Goal: Task Accomplishment & Management: Use online tool/utility

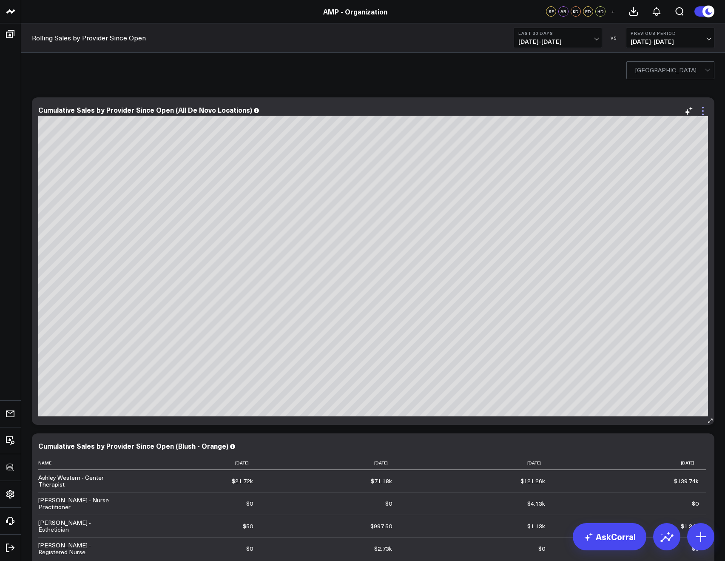
click at [698, 115] on icon at bounding box center [703, 111] width 10 height 10
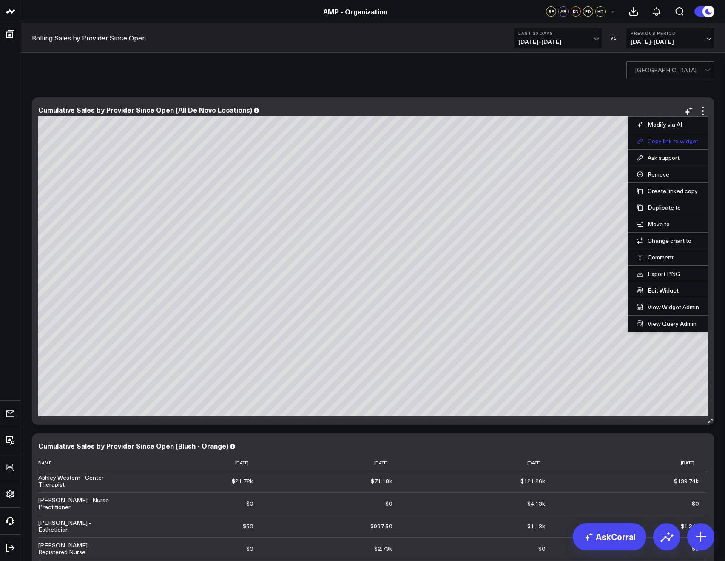
click at [661, 140] on button "Copy link to widget" at bounding box center [668, 141] width 63 height 8
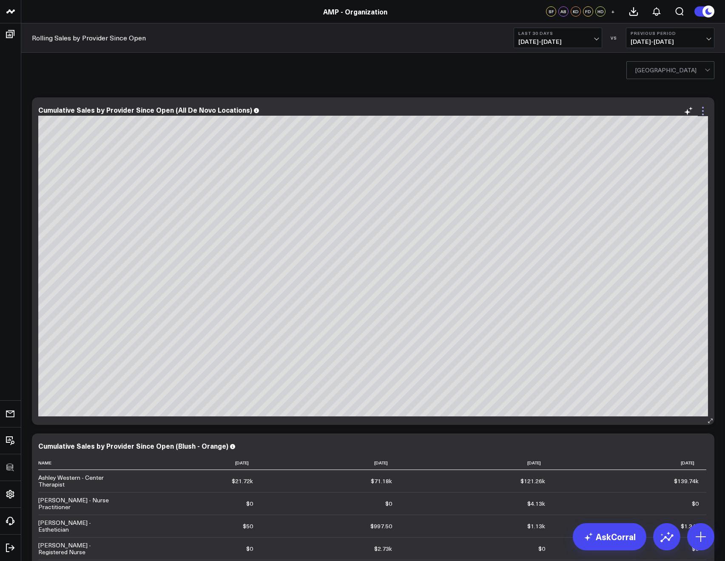
click at [705, 110] on icon at bounding box center [703, 111] width 10 height 10
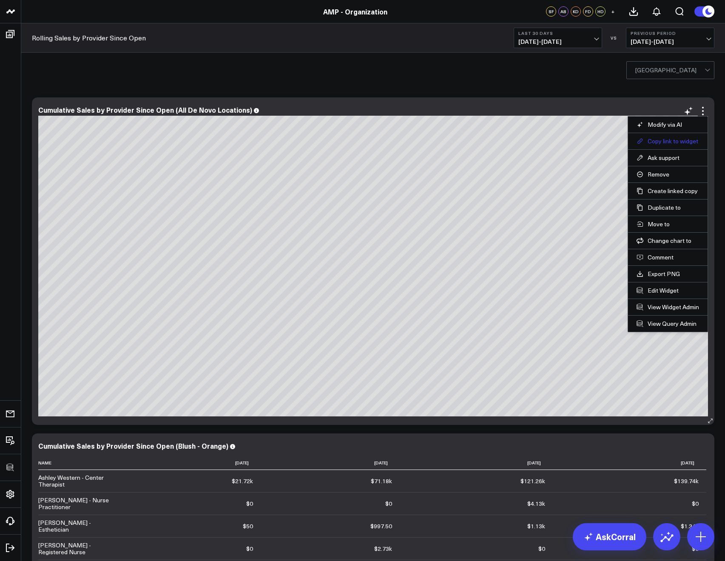
click at [674, 138] on button "Copy link to widget" at bounding box center [668, 141] width 63 height 8
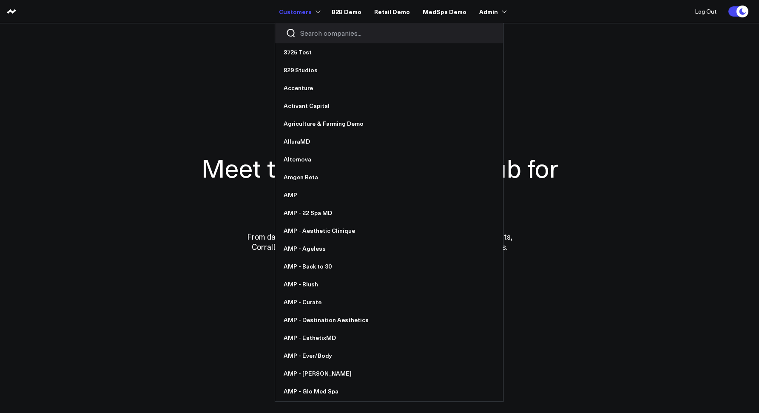
click at [307, 27] on div at bounding box center [389, 33] width 228 height 20
click at [316, 35] on input "Search companies input" at bounding box center [396, 32] width 192 height 9
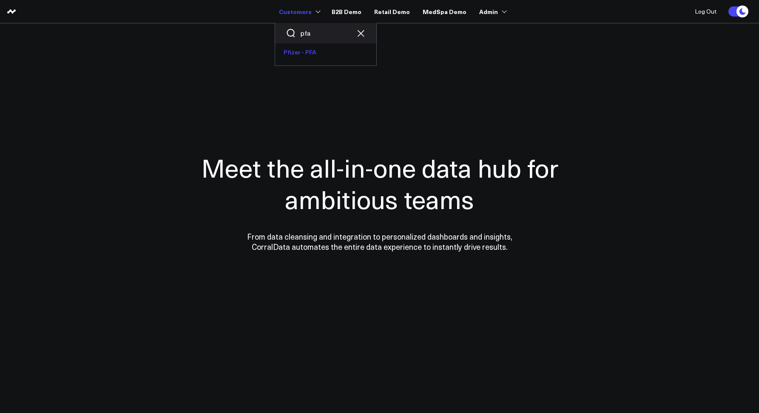
type input "pfa"
click at [304, 48] on link "Pfizer - PFA" at bounding box center [325, 52] width 101 height 18
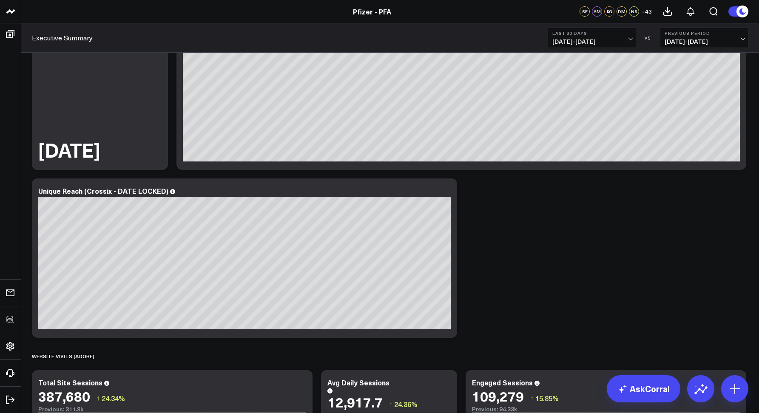
scroll to position [446, 0]
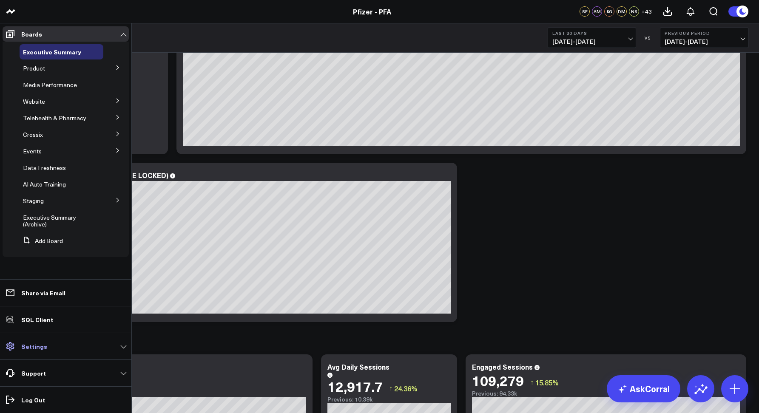
click at [29, 352] on link "Settings" at bounding box center [66, 346] width 126 height 15
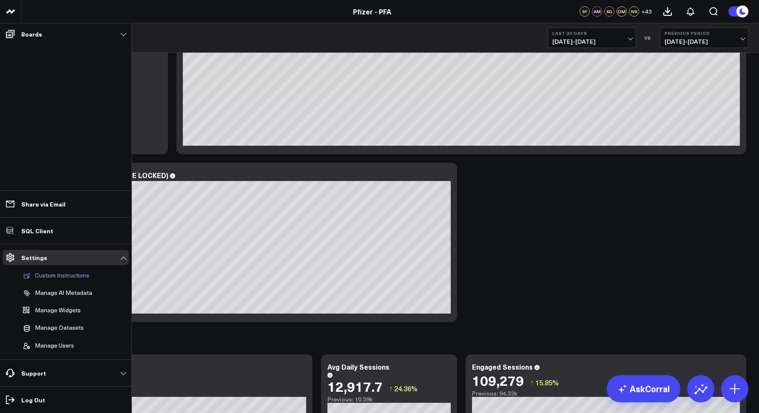
click at [49, 276] on p "Custom Instructions" at bounding box center [62, 276] width 54 height 8
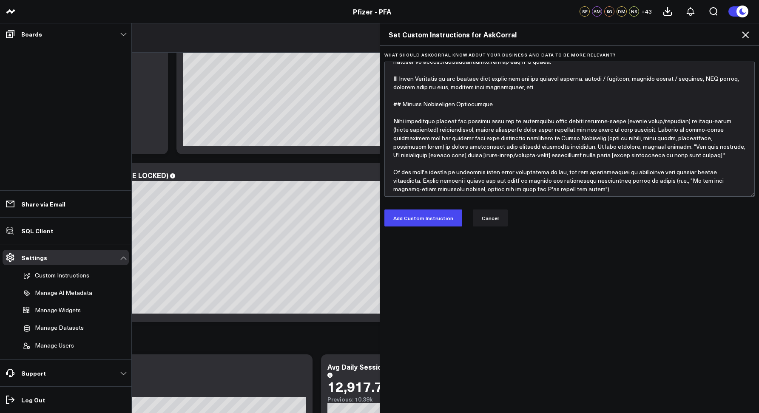
scroll to position [26, 0]
click at [743, 37] on icon at bounding box center [746, 35] width 10 height 10
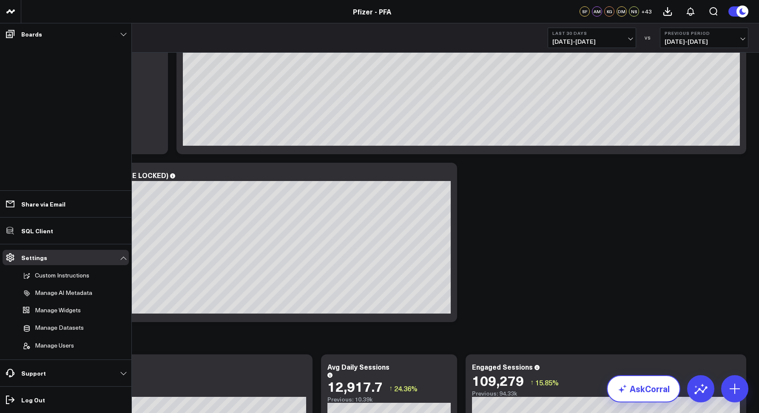
click at [636, 382] on link "AskCorral" at bounding box center [644, 389] width 74 height 27
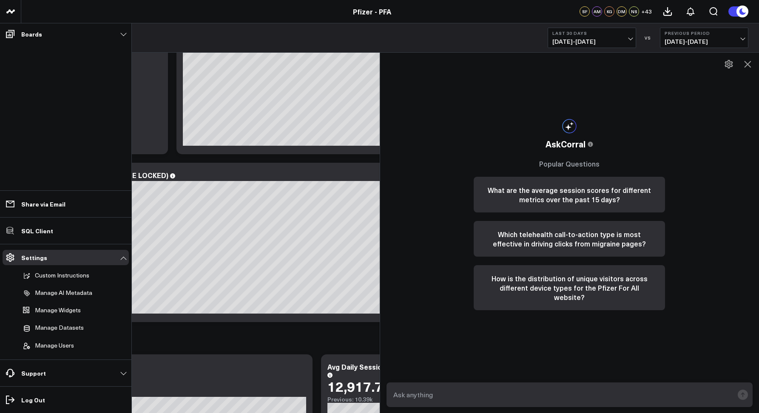
click at [487, 383] on div at bounding box center [569, 394] width 379 height 37
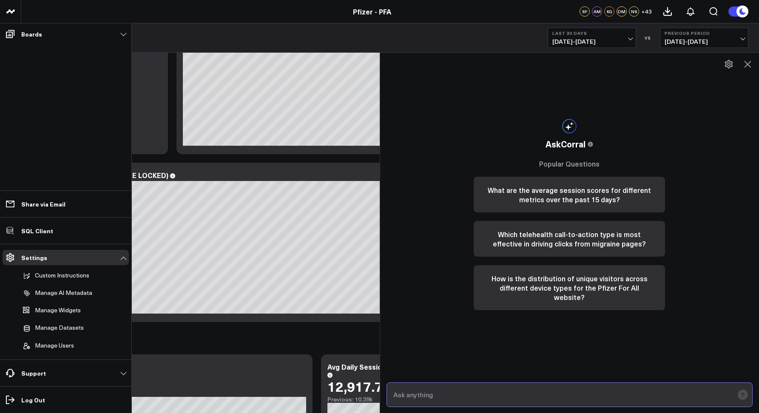
click at [480, 393] on input "text" at bounding box center [562, 394] width 343 height 15
paste input "Pull me homepage data. from April 9th 2025 to August 6th 2025. Can you show me …"
type input "Pull me homepage data. from April 9th 2025 to August 6th 2025. Can you show me …"
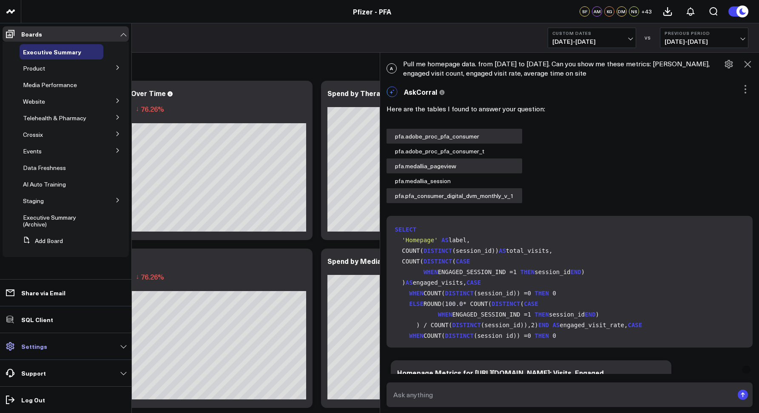
click at [28, 345] on p "Settings" at bounding box center [34, 346] width 26 height 7
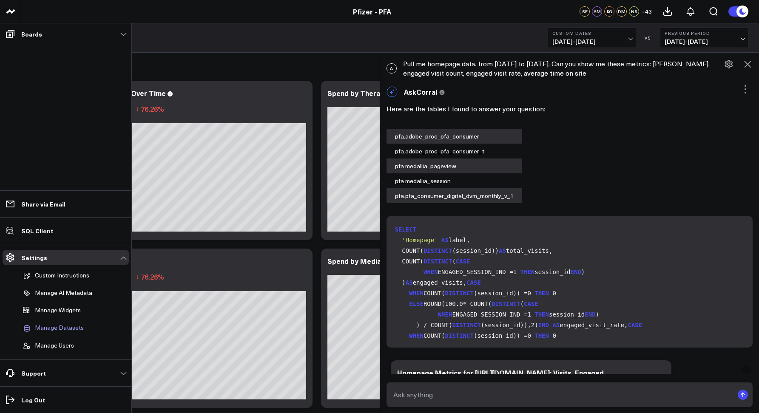
click at [42, 325] on span "Manage Datasets" at bounding box center [59, 329] width 49 height 8
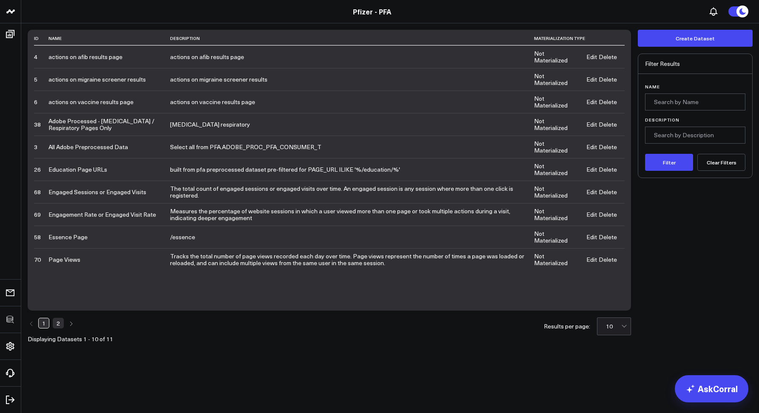
click at [359, 11] on link "Pfizer - PFA" at bounding box center [372, 11] width 38 height 9
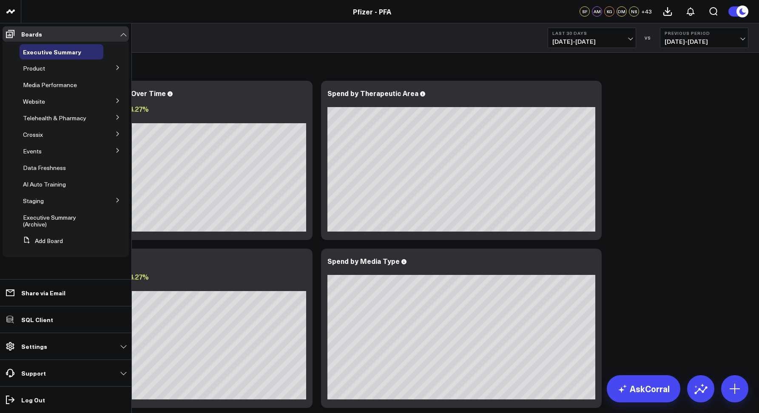
click at [116, 66] on icon at bounding box center [117, 67] width 5 height 5
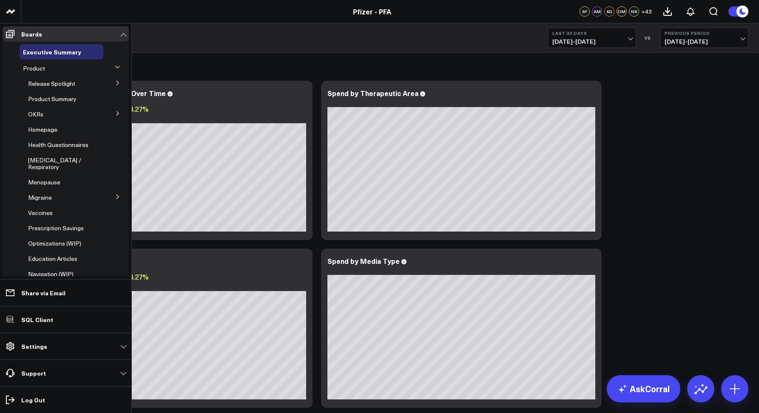
click at [116, 66] on button at bounding box center [117, 67] width 13 height 22
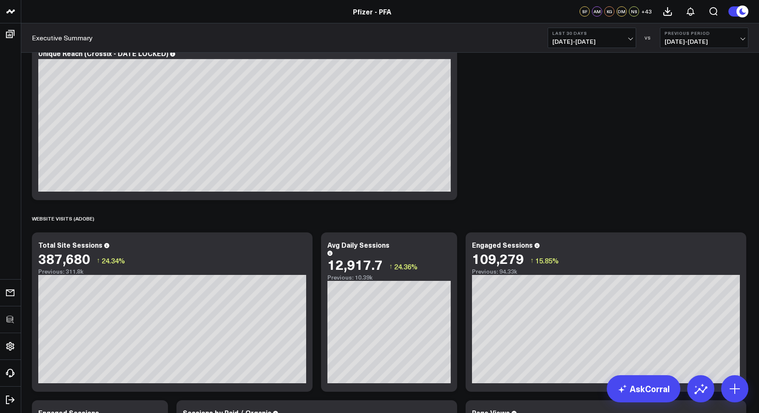
scroll to position [657, 0]
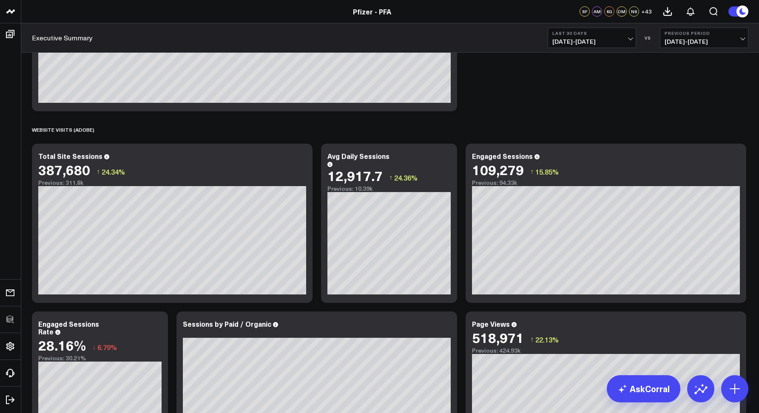
click at [595, 43] on span "[DATE] - [DATE]" at bounding box center [592, 41] width 79 height 7
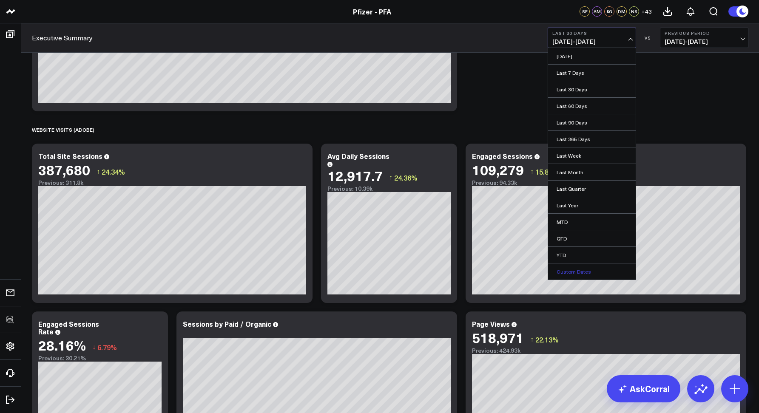
click at [575, 273] on link "Custom Dates" at bounding box center [592, 272] width 88 height 16
select select "7"
select select "2025"
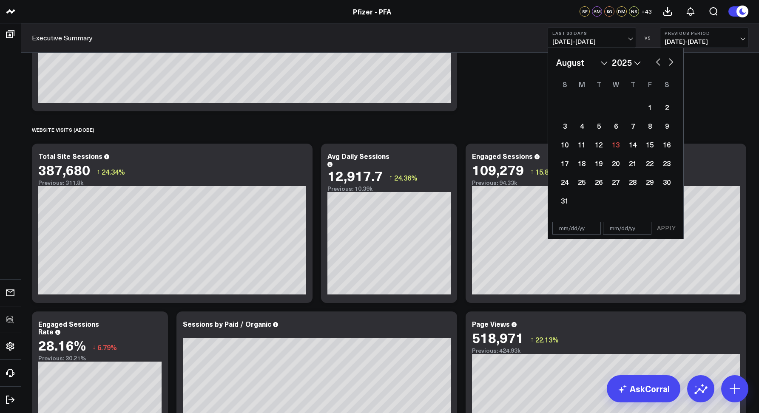
click at [656, 63] on button "button" at bounding box center [658, 61] width 9 height 10
select select "6"
select select "2025"
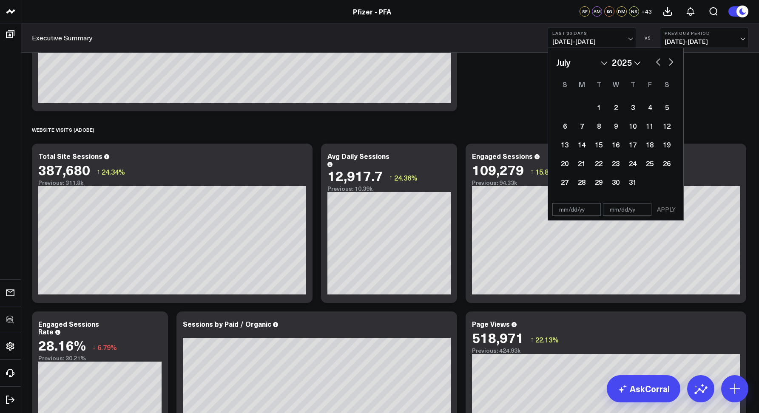
click at [658, 63] on button "button" at bounding box center [658, 61] width 9 height 10
select select "4"
select select "2025"
click at [658, 63] on button "button" at bounding box center [658, 61] width 9 height 10
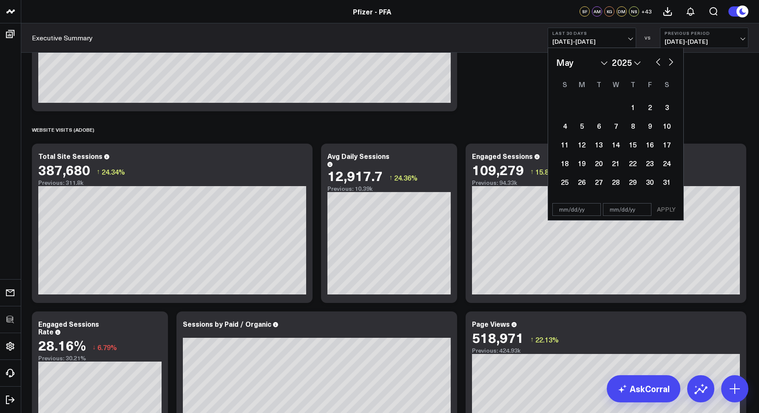
select select "3"
select select "2025"
click at [616, 128] on div "9" at bounding box center [615, 125] width 17 height 17
type input "04/09/25"
select select "3"
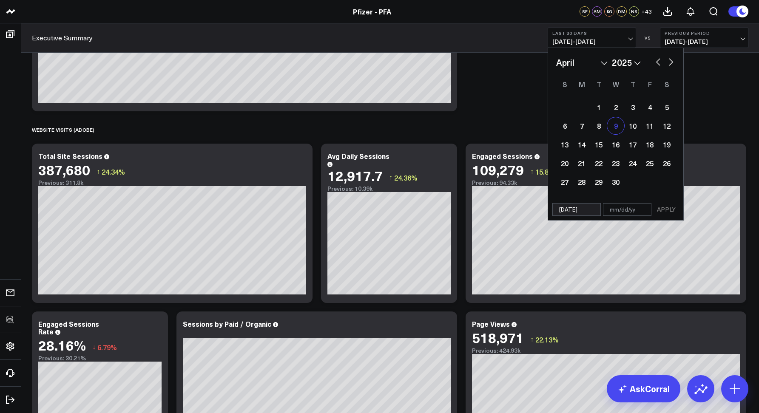
select select "2025"
click at [670, 61] on button "button" at bounding box center [671, 61] width 9 height 10
select select "5"
select select "2025"
click at [670, 61] on button "button" at bounding box center [671, 61] width 9 height 10
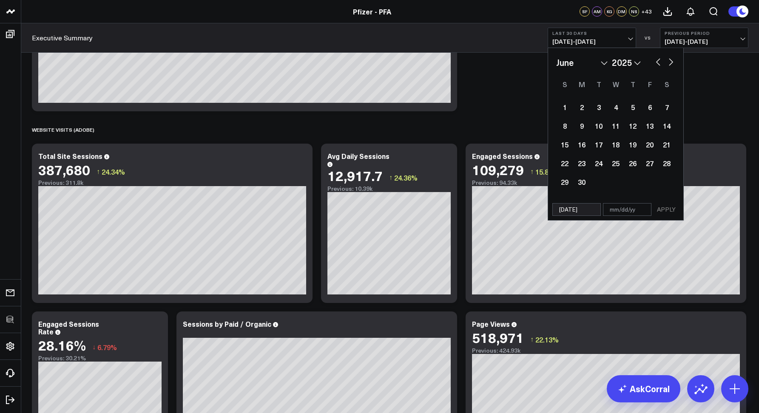
select select "6"
select select "2025"
click at [670, 61] on button "button" at bounding box center [671, 61] width 9 height 10
select select "7"
select select "2025"
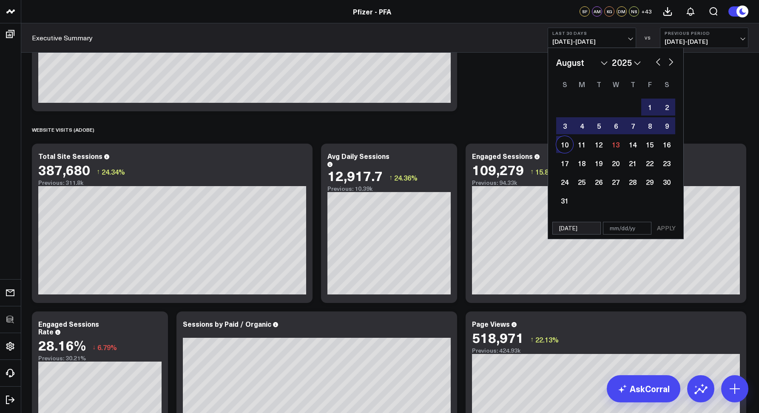
click at [568, 147] on div "10" at bounding box center [564, 144] width 17 height 17
type input "08/10/25"
select select "7"
select select "2025"
click at [661, 224] on button "APPLY" at bounding box center [667, 228] width 26 height 13
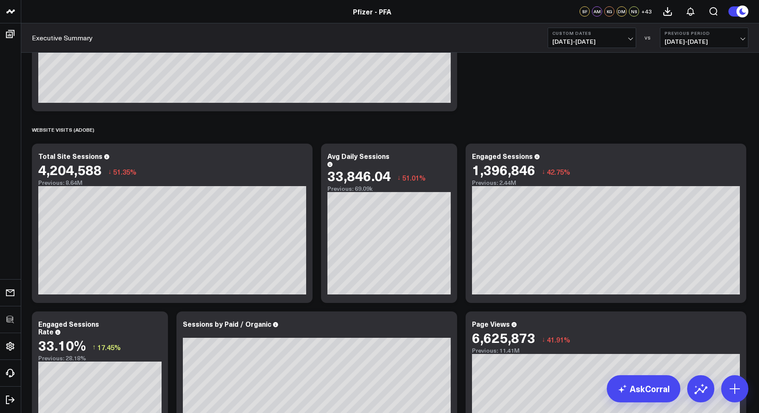
click at [567, 38] on span "04/09/25 - 08/10/25" at bounding box center [592, 41] width 79 height 7
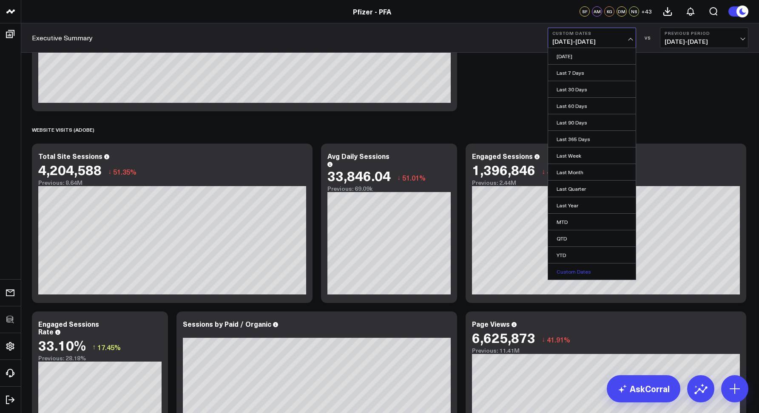
click at [577, 268] on link "Custom Dates" at bounding box center [592, 272] width 88 height 16
select select "7"
select select "2025"
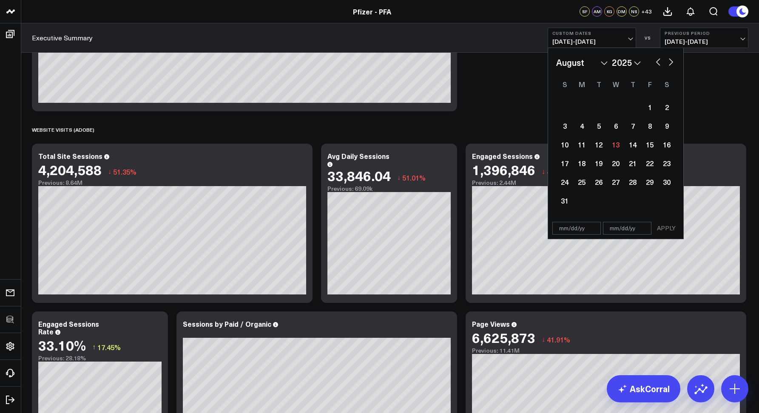
click at [656, 62] on button "button" at bounding box center [658, 61] width 9 height 10
select select "6"
select select "2025"
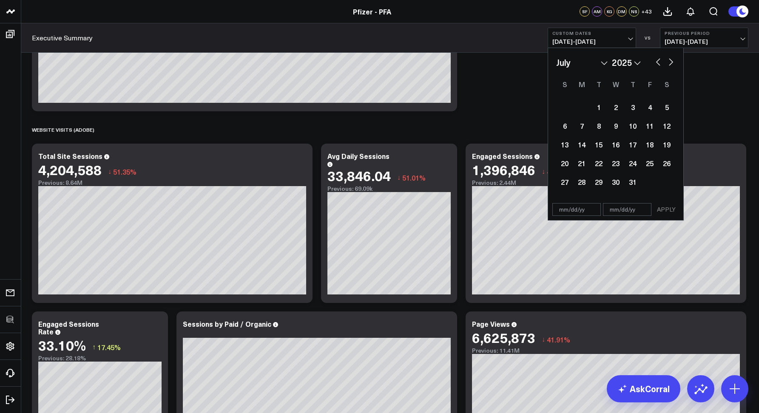
click at [656, 62] on button "button" at bounding box center [658, 61] width 9 height 10
select select "5"
select select "2025"
click at [656, 62] on button "button" at bounding box center [658, 61] width 9 height 10
select select "4"
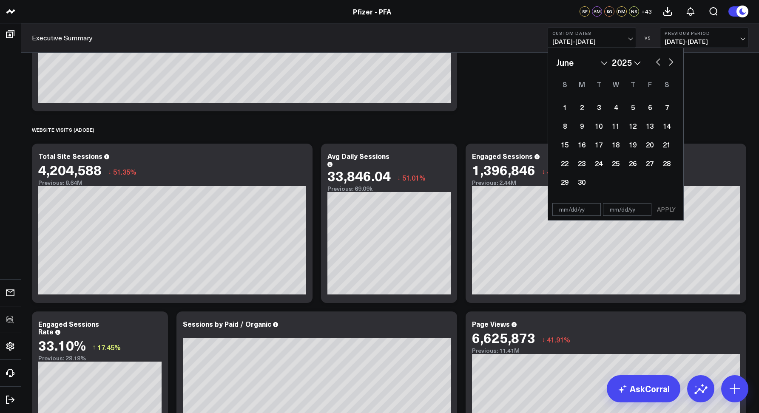
select select "2025"
click at [655, 62] on button "button" at bounding box center [658, 61] width 9 height 10
select select "3"
select select "2025"
click at [619, 130] on div "9" at bounding box center [615, 125] width 17 height 17
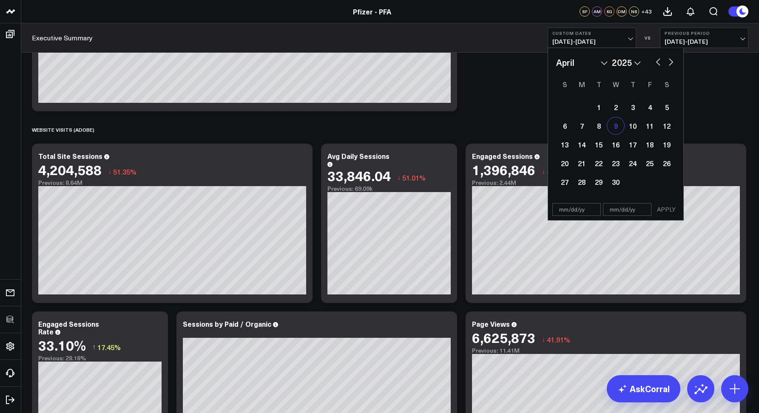
type input "[DATE]"
select select "3"
select select "2025"
click at [671, 67] on div "January February March April May June July August September October November De…" at bounding box center [615, 62] width 119 height 13
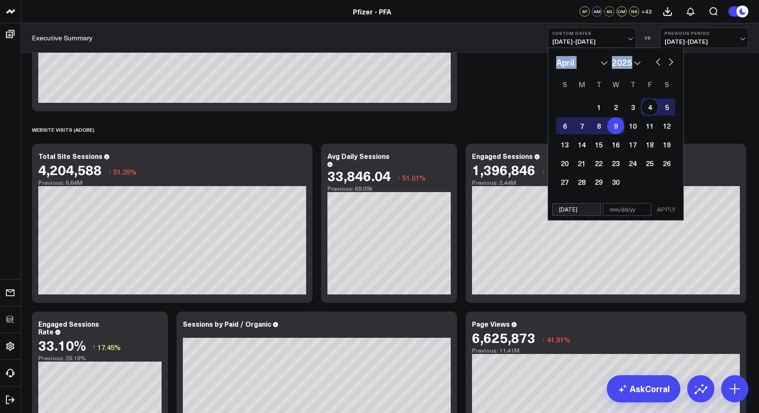
click at [671, 65] on button "button" at bounding box center [671, 61] width 9 height 10
select select "5"
select select "2025"
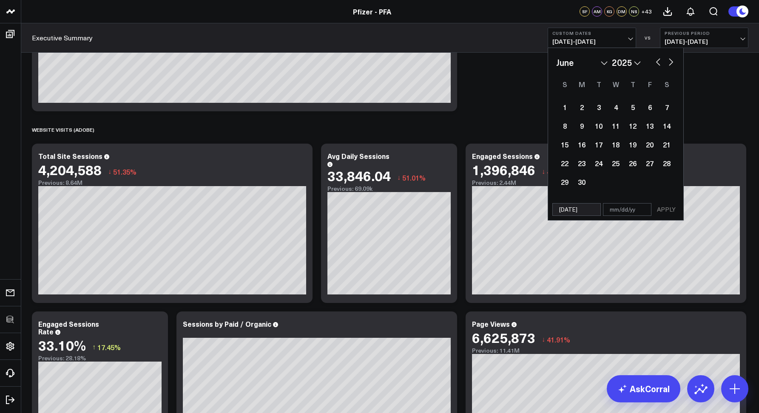
click at [671, 65] on button "button" at bounding box center [671, 61] width 9 height 10
select select "6"
select select "2025"
click at [671, 65] on button "button" at bounding box center [671, 61] width 9 height 10
select select "7"
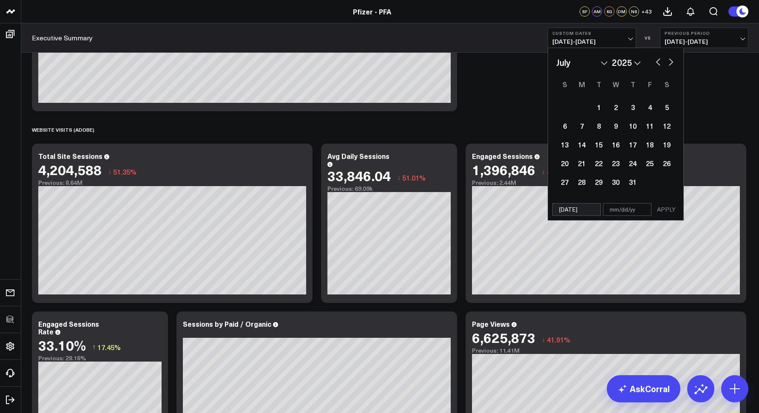
select select "2025"
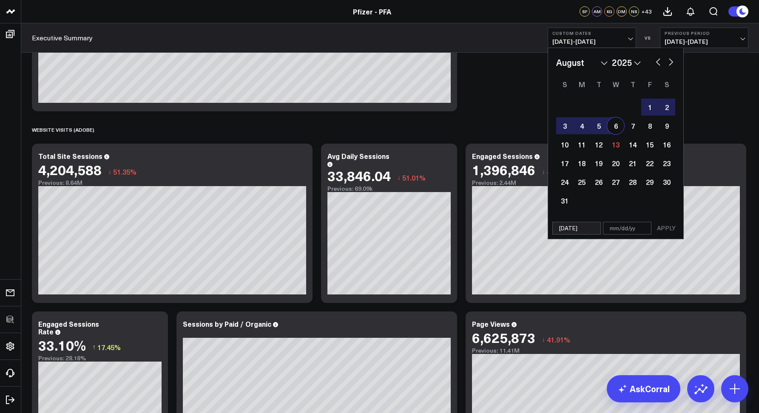
click at [619, 128] on div "6" at bounding box center [615, 125] width 17 height 17
type input "[DATE]"
select select "7"
select select "2025"
click at [660, 227] on button "APPLY" at bounding box center [667, 228] width 26 height 13
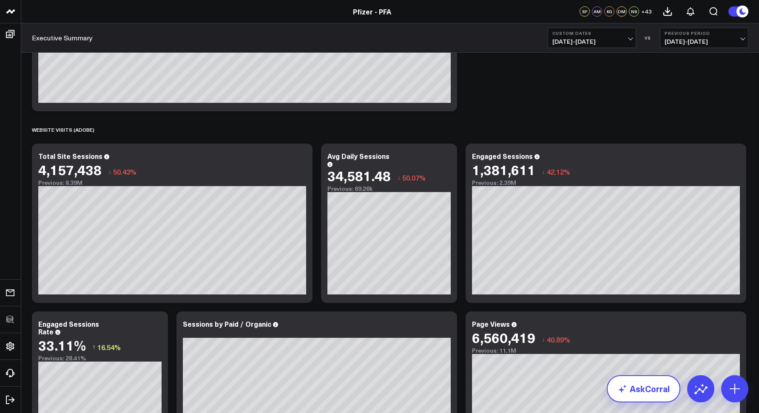
click at [632, 379] on link "AskCorral" at bounding box center [644, 389] width 74 height 27
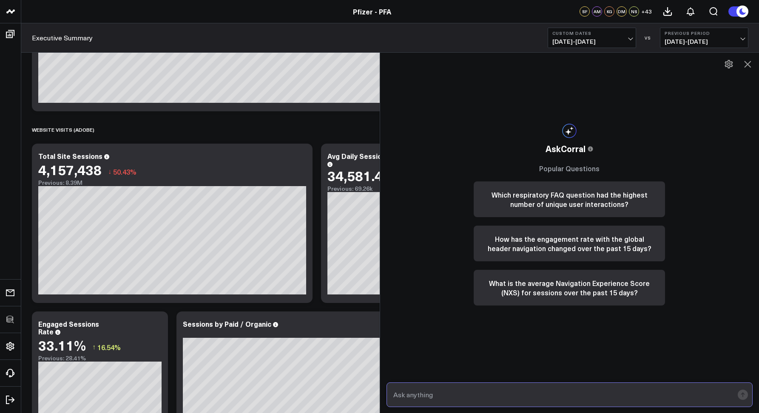
click at [445, 390] on input "text" at bounding box center [562, 394] width 343 height 15
type input "engages"
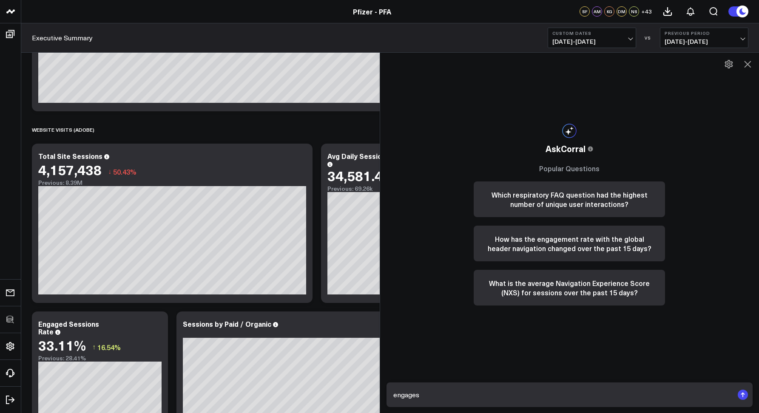
click at [743, 63] on button at bounding box center [748, 64] width 14 height 14
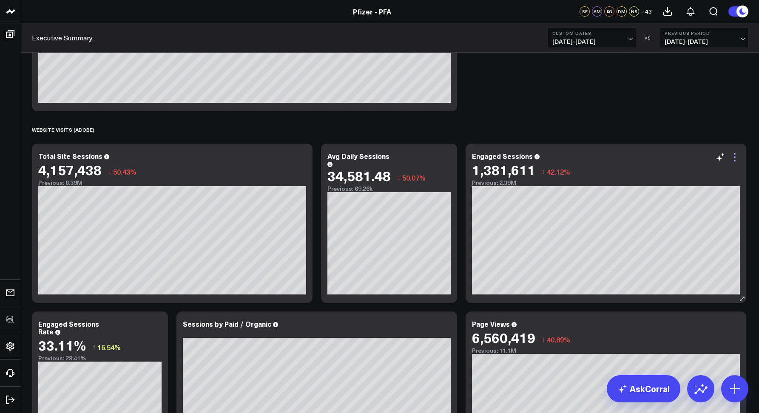
click at [737, 152] on icon at bounding box center [735, 157] width 10 height 10
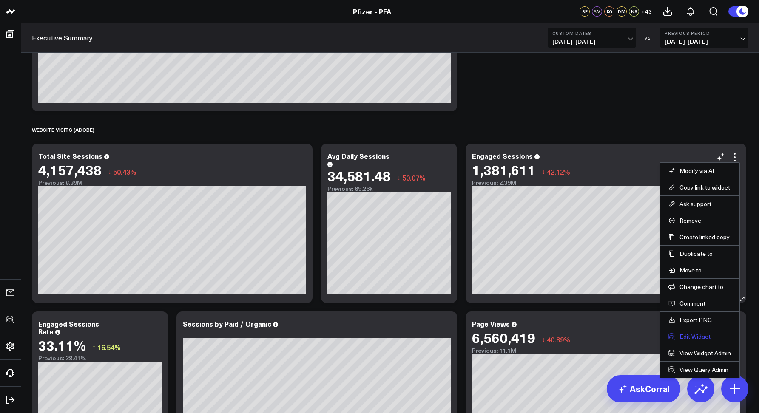
click at [684, 337] on button "Edit Widget" at bounding box center [700, 337] width 63 height 8
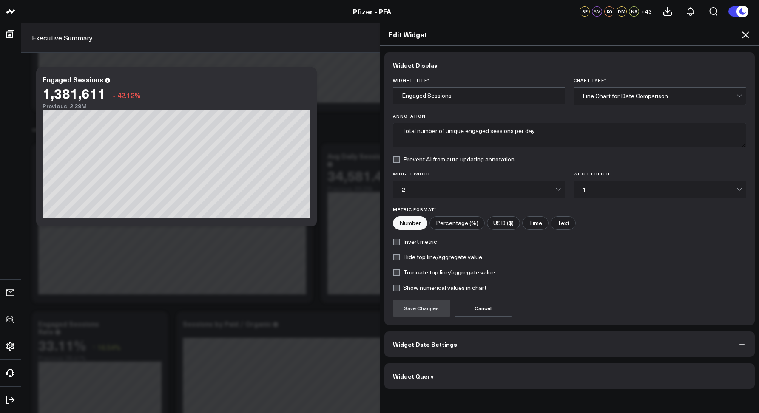
click at [408, 366] on button "Widget Query" at bounding box center [570, 377] width 371 height 26
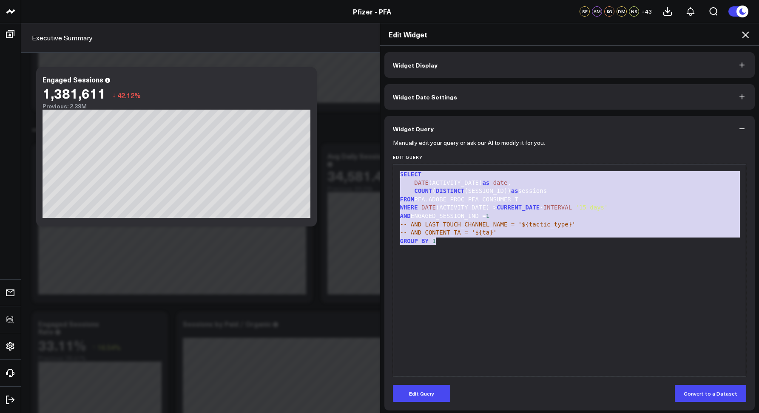
drag, startPoint x: 442, startPoint y: 244, endPoint x: 347, endPoint y: 151, distance: 133.8
click at [347, 151] on div "Edit Widget Widget Display Widget Date Settings Widget Query Manually edit your…" at bounding box center [379, 218] width 759 height 390
copy div "SELECT DATE (ACTIVITY_DATE) as date , COUNT ( DISTINCT (SESSION_ID)) as session…"
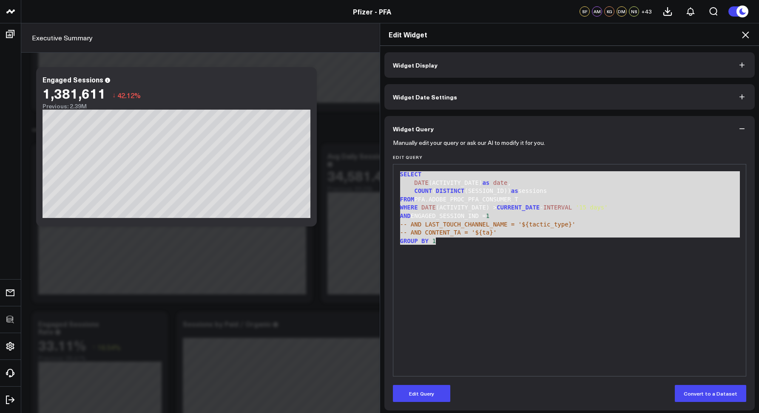
click at [746, 37] on icon at bounding box center [746, 35] width 10 height 10
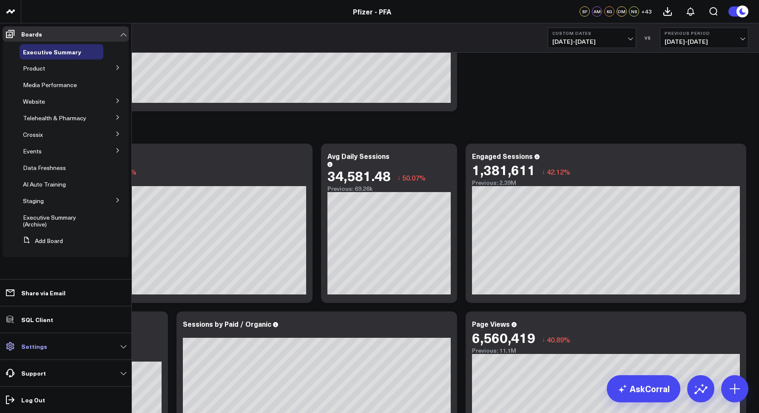
click at [31, 349] on p "Settings" at bounding box center [34, 346] width 26 height 7
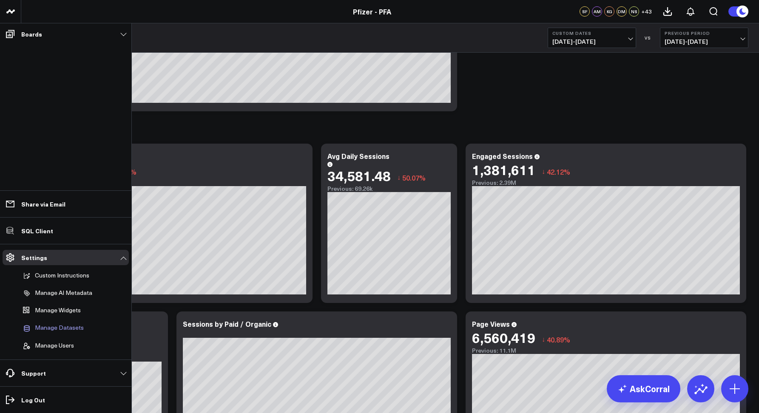
click at [51, 326] on span "Manage Datasets" at bounding box center [59, 329] width 49 height 8
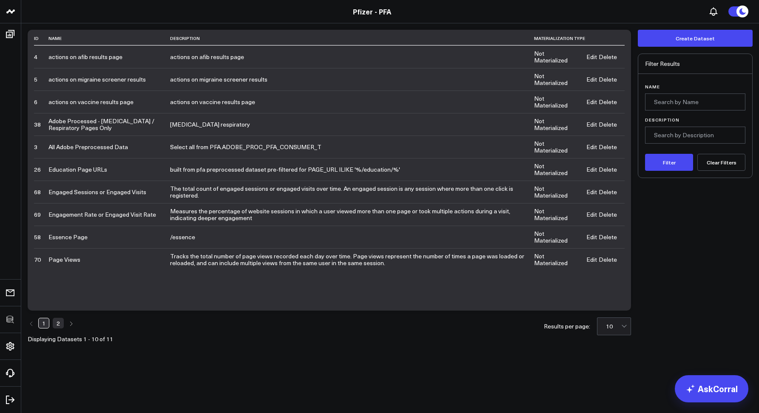
click at [592, 191] on link "Edit" at bounding box center [592, 192] width 11 height 7
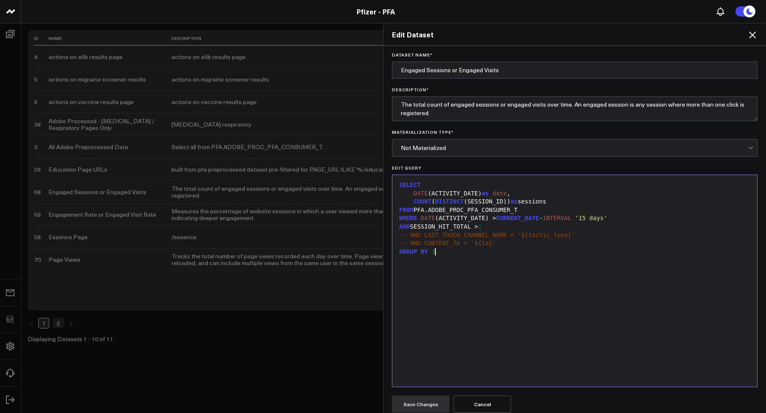
click at [466, 298] on div "SELECT DATE (ACTIVITY_DATE) as date , COUNT ( DISTINCT (SESSION_ID)) as session…" at bounding box center [574, 280] width 356 height 203
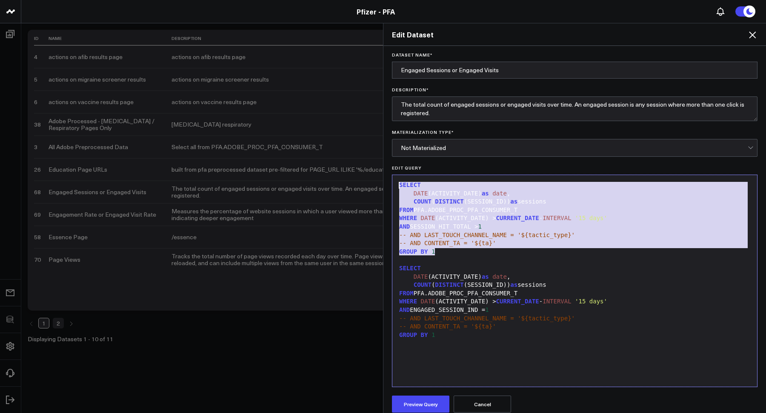
drag, startPoint x: 435, startPoint y: 251, endPoint x: 380, endPoint y: 180, distance: 90.1
click at [380, 180] on div "Edit Dataset Dataset Name * Engaged Sessions or Engaged Visits Description * Th…" at bounding box center [383, 218] width 766 height 390
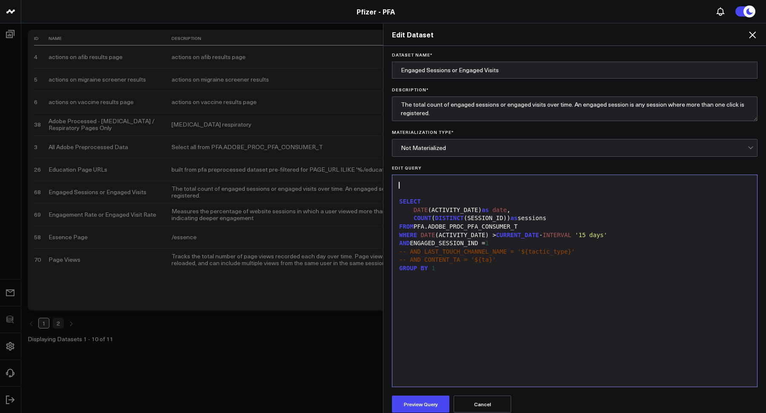
click at [398, 202] on div "SELECT" at bounding box center [574, 202] width 356 height 9
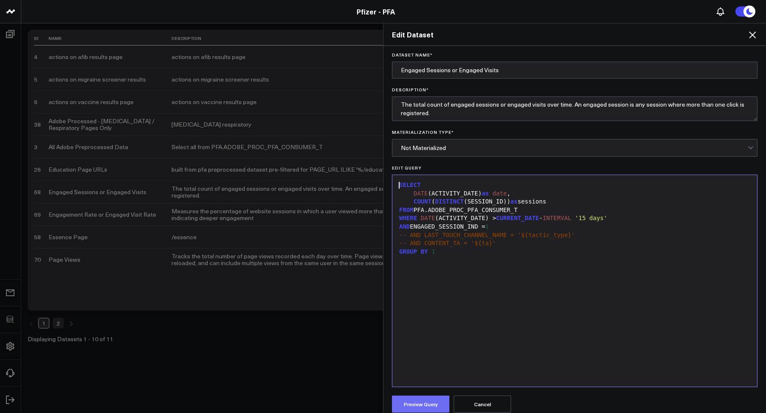
click at [409, 401] on button "Preview Query" at bounding box center [420, 404] width 57 height 17
click at [422, 402] on button "Save Changes" at bounding box center [420, 404] width 57 height 17
click at [750, 34] on icon at bounding box center [752, 35] width 10 height 10
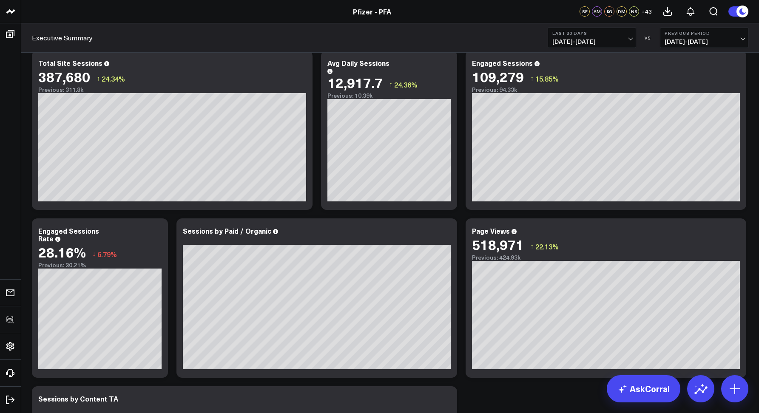
scroll to position [777, 0]
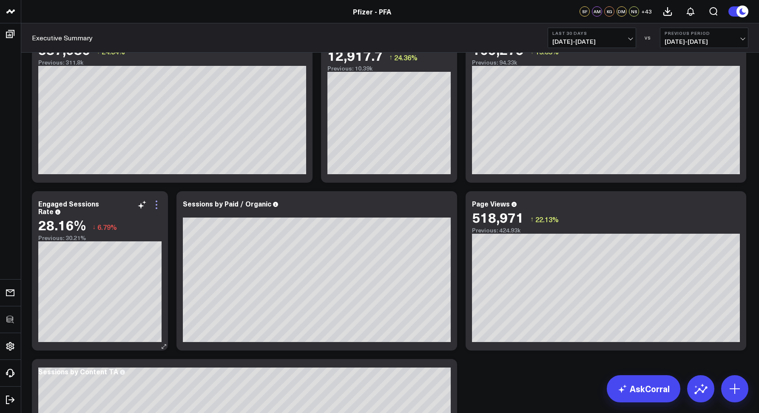
click at [157, 204] on icon at bounding box center [156, 205] width 10 height 10
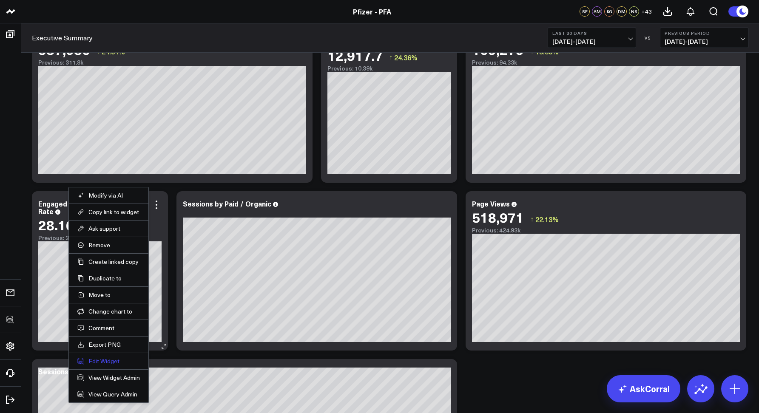
click at [89, 361] on button "Edit Widget" at bounding box center [108, 362] width 63 height 8
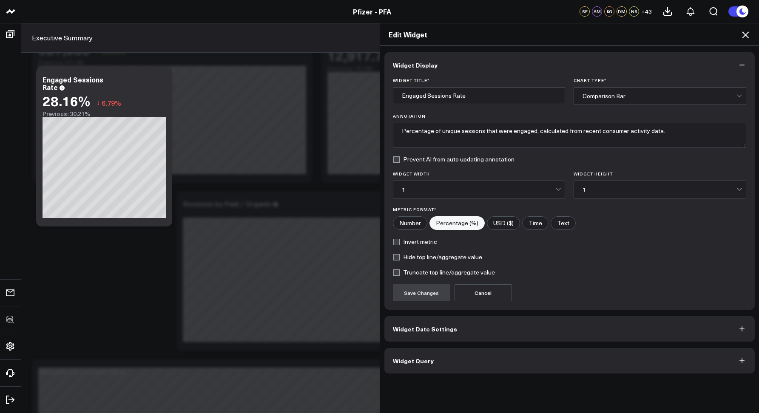
click at [408, 373] on button "Widget Query" at bounding box center [570, 361] width 371 height 26
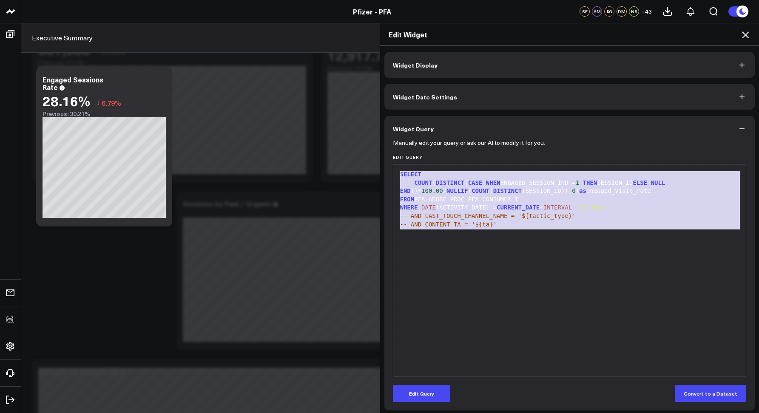
drag, startPoint x: 596, startPoint y: 237, endPoint x: 372, endPoint y: 157, distance: 237.6
click at [372, 157] on div "Edit Widget Widget Display Widget Date Settings Widget Query Manually edit your…" at bounding box center [379, 218] width 759 height 390
copy div "SELECT COUNT ( DISTINCT ( CASE WHEN ENGAGED_SESSION_IND = 1 THEN SESSION_ID ELS…"
click at [743, 34] on icon at bounding box center [746, 35] width 10 height 10
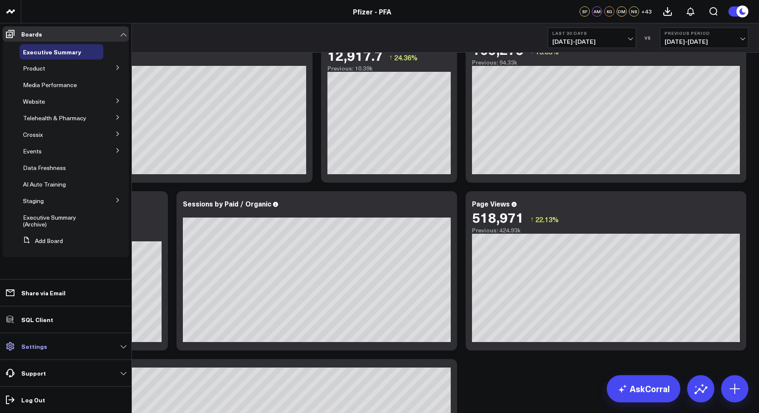
click at [32, 350] on link "Settings" at bounding box center [66, 346] width 126 height 15
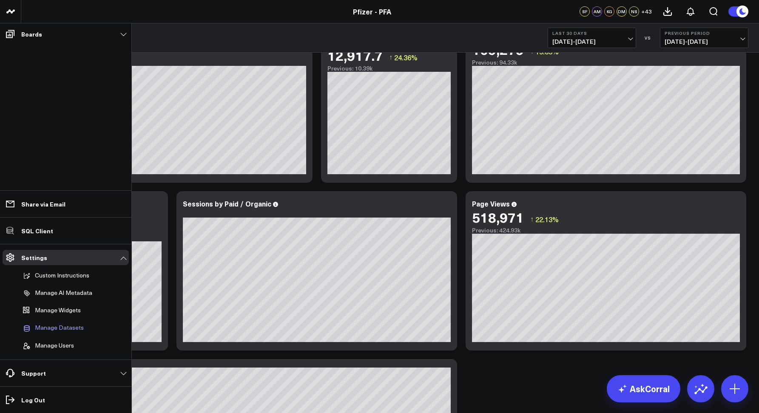
click at [54, 327] on span "Manage Datasets" at bounding box center [59, 329] width 49 height 8
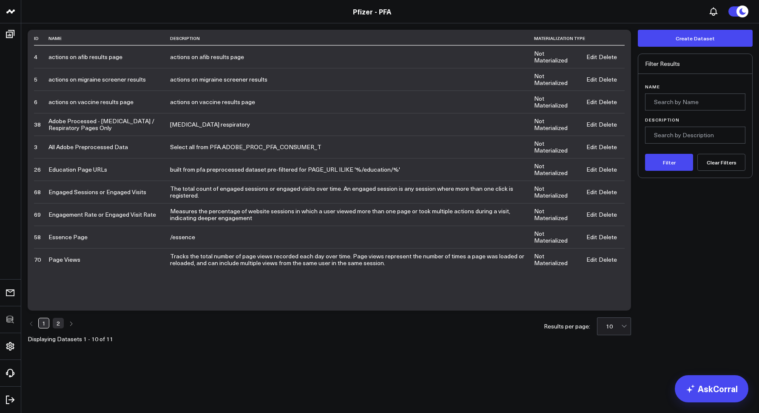
click at [589, 214] on link "Edit" at bounding box center [592, 214] width 11 height 7
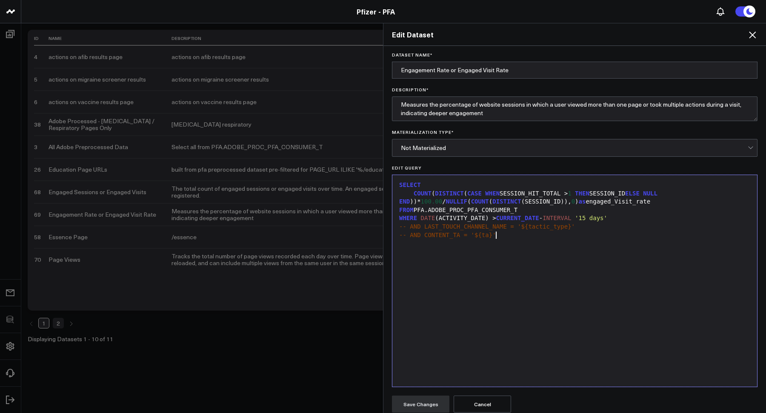
click at [505, 241] on div "SELECT COUNT ( DISTINCT ( CASE WHEN SESSION_HIT_TOTAL > 1 THEN SESSION_ID ELSE …" at bounding box center [574, 280] width 356 height 203
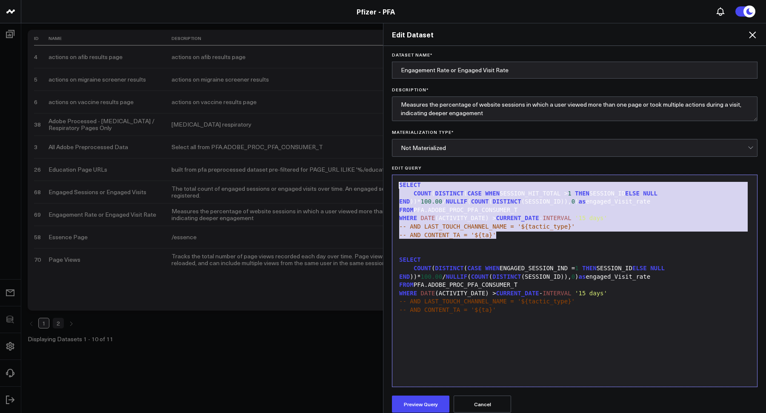
drag, startPoint x: 500, startPoint y: 239, endPoint x: 353, endPoint y: 160, distance: 167.3
click at [353, 160] on div "Edit Dataset Dataset Name * Engagement Rate or Engaged Visit Rate Description *…" at bounding box center [383, 218] width 766 height 390
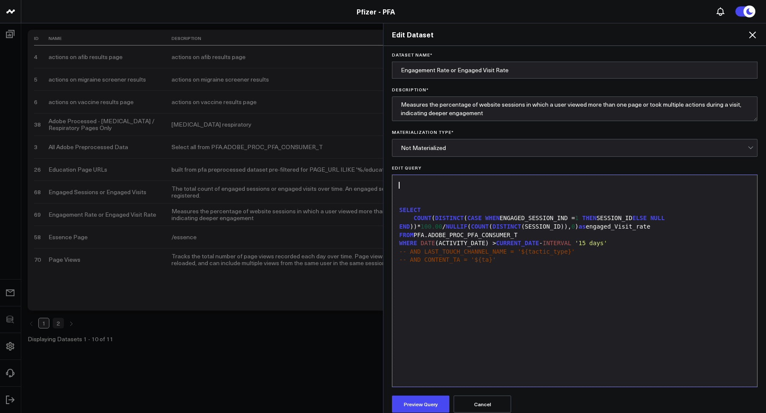
click at [399, 211] on div "SELECT" at bounding box center [574, 210] width 356 height 9
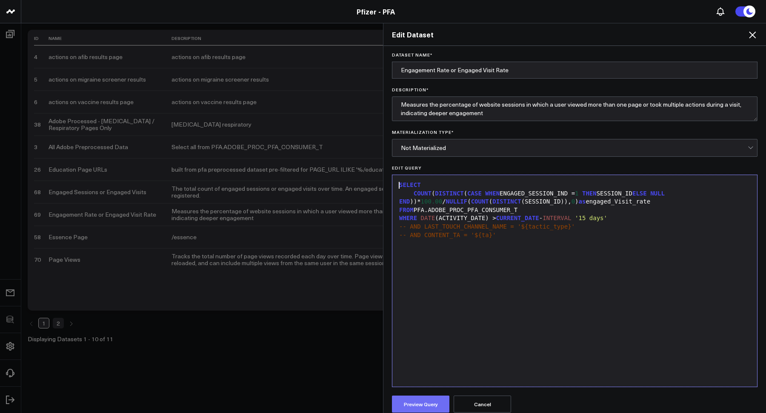
click at [410, 402] on button "Preview Query" at bounding box center [420, 404] width 57 height 17
click at [751, 35] on icon at bounding box center [752, 34] width 7 height 7
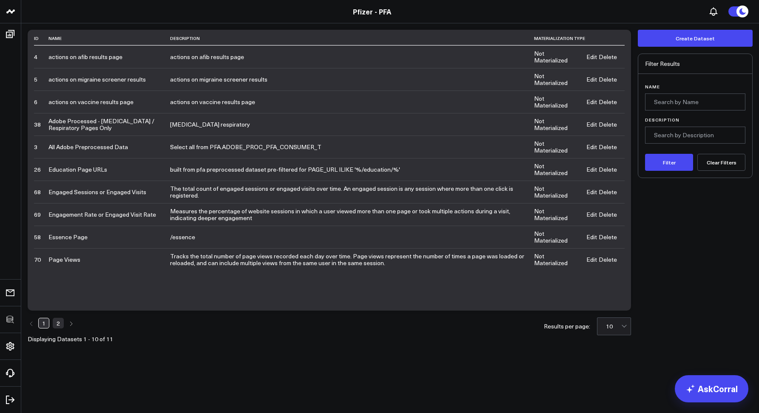
click at [365, 8] on link "Pfizer - PFA" at bounding box center [372, 11] width 38 height 9
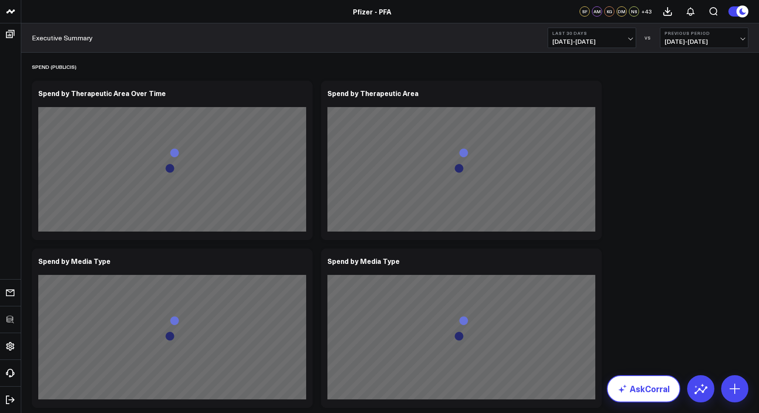
click at [637, 396] on link "AskCorral" at bounding box center [644, 389] width 74 height 27
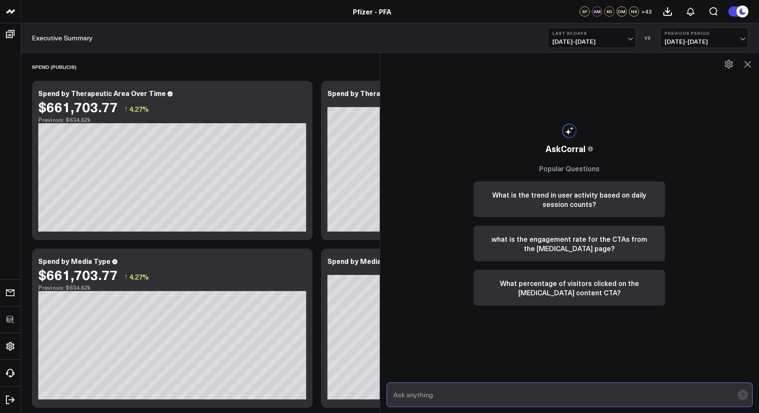
click at [564, 396] on input "text" at bounding box center [562, 394] width 343 height 15
type input "engaged sessions from the homepage between [DATE] and [DATE]"
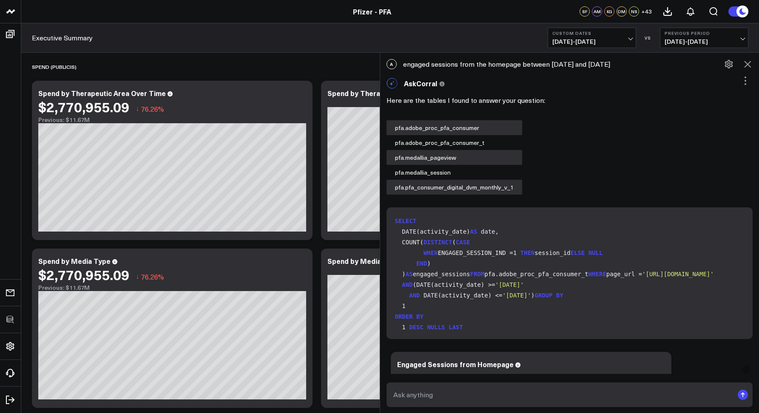
click at [747, 64] on icon at bounding box center [747, 64] width 7 height 7
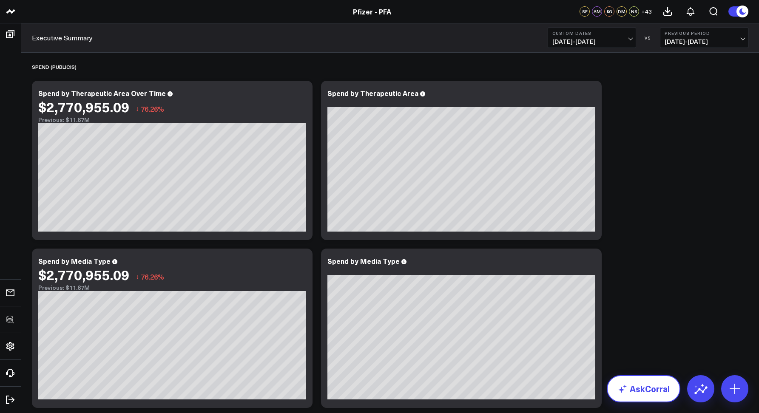
click at [644, 390] on link "AskCorral" at bounding box center [644, 389] width 74 height 27
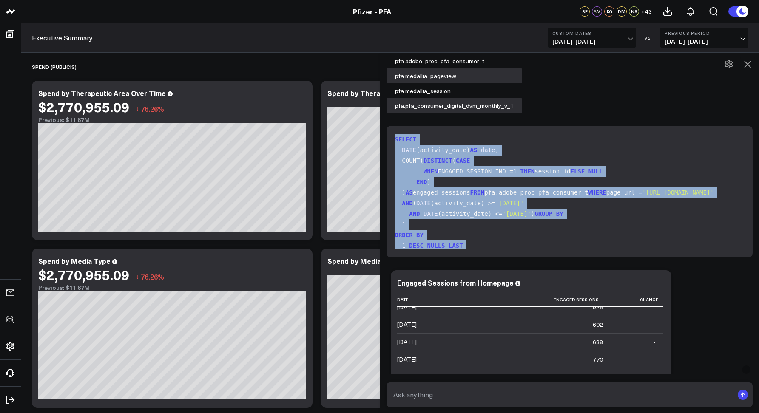
drag, startPoint x: 433, startPoint y: 246, endPoint x: 391, endPoint y: 141, distance: 112.6
click at [391, 141] on div "SELECT DATE (activity_date) AS date , COUNT( DISTINCT ( CASE WHEN ENGAGED_SESSI…" at bounding box center [570, 192] width 367 height 132
copy code "SELECT DATE (activity_date) AS date , COUNT( DISTINCT ( CASE WHEN ENGAGED_SESSI…"
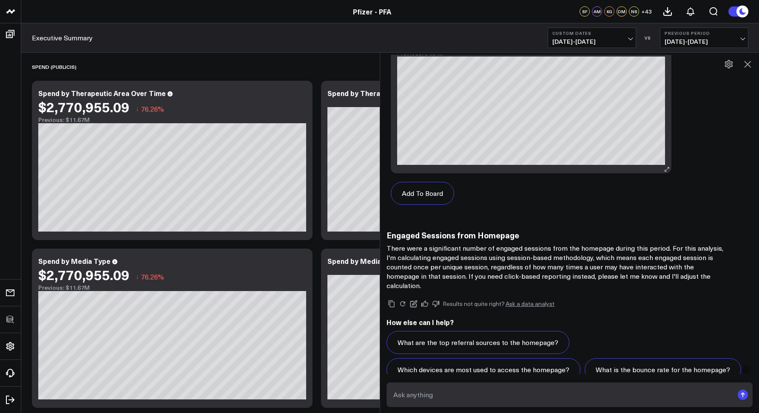
scroll to position [553, 0]
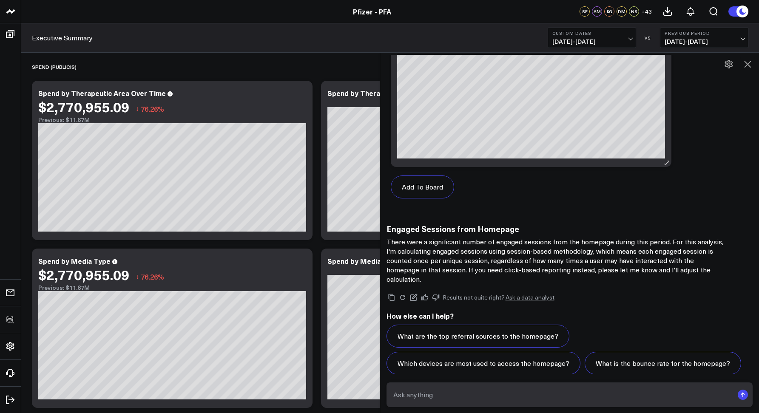
click at [538, 204] on div "Add To Board" at bounding box center [531, 187] width 281 height 40
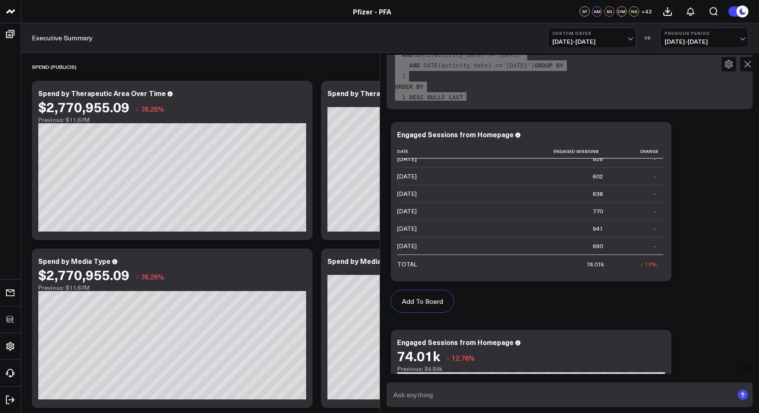
scroll to position [230, 0]
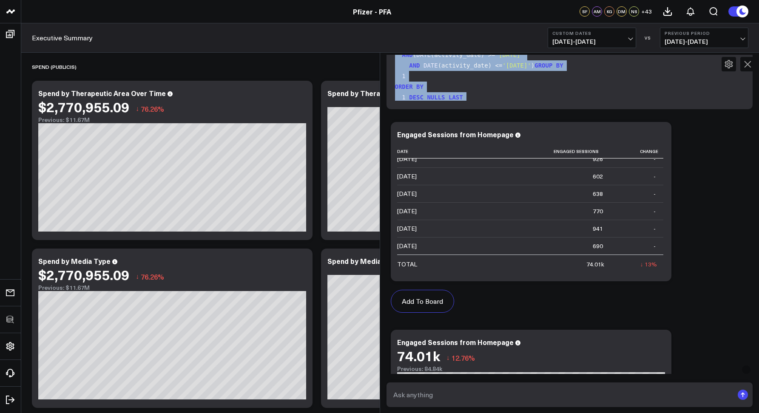
click at [747, 68] on icon at bounding box center [748, 64] width 10 height 10
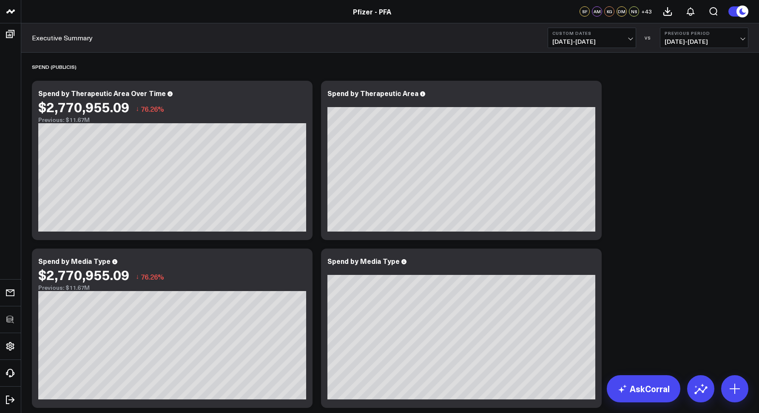
click at [236, 46] on div "Executive Summary Custom Dates [DATE] - [DATE] VS Previous Period [DATE] - [DAT…" at bounding box center [390, 37] width 738 height 29
click at [169, 29] on div "Executive Summary Custom Dates [DATE] - [DATE] VS Previous Period [DATE] - [DAT…" at bounding box center [390, 37] width 738 height 29
